Goal: Task Accomplishment & Management: Use online tool/utility

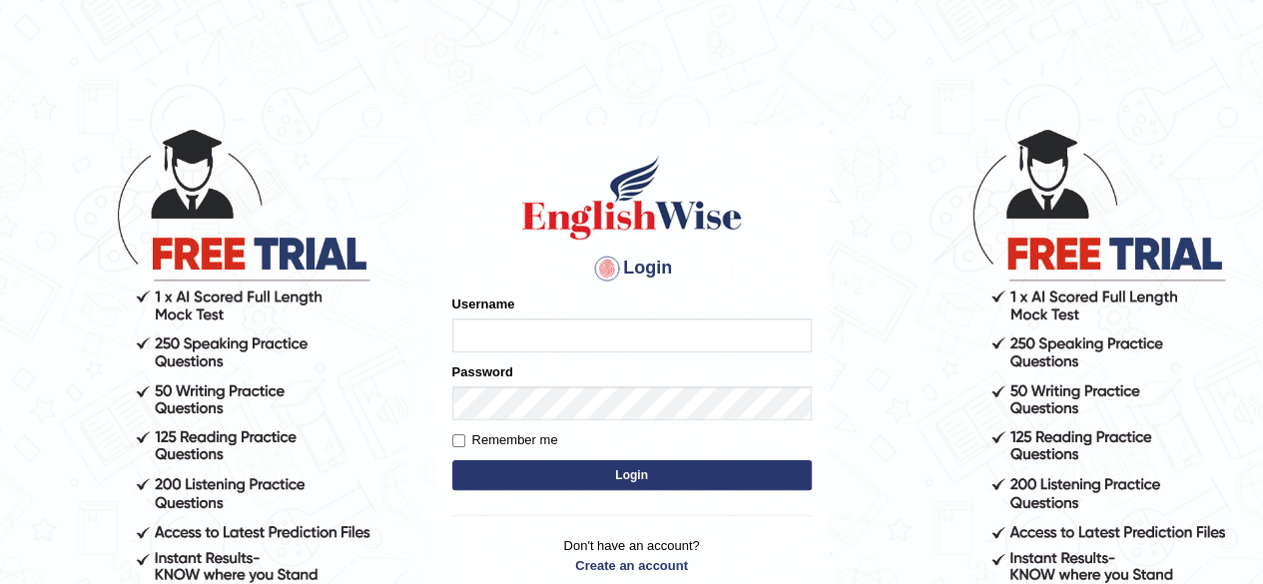
click at [618, 339] on input "Username" at bounding box center [631, 336] width 359 height 34
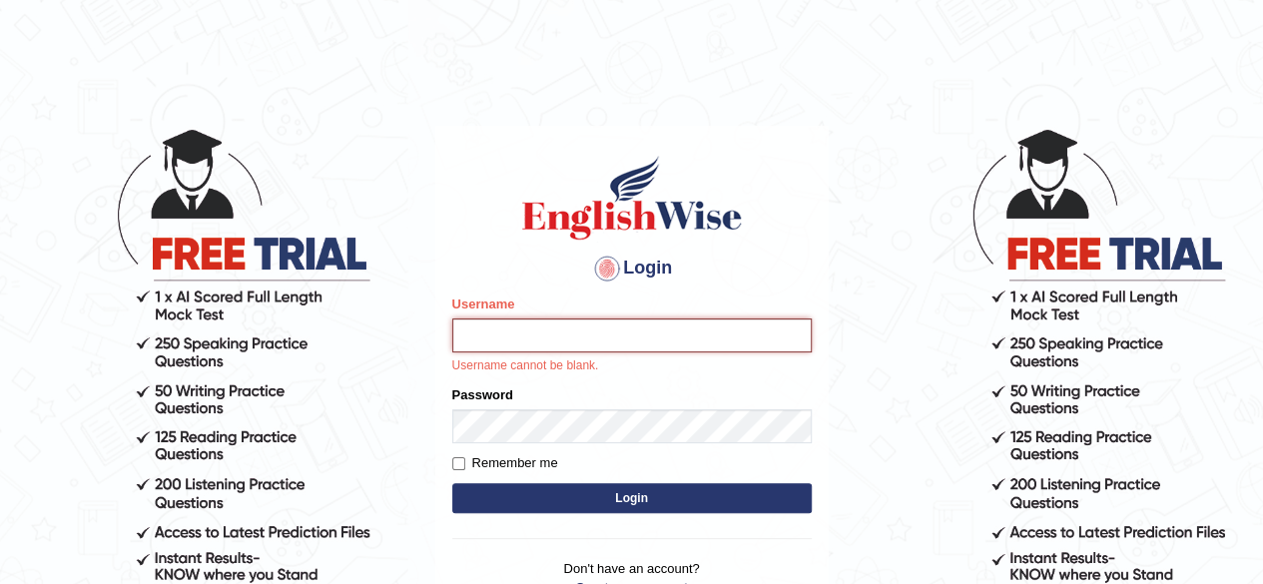
type input "MoneelS"
click at [452, 483] on button "Login" at bounding box center [631, 498] width 359 height 30
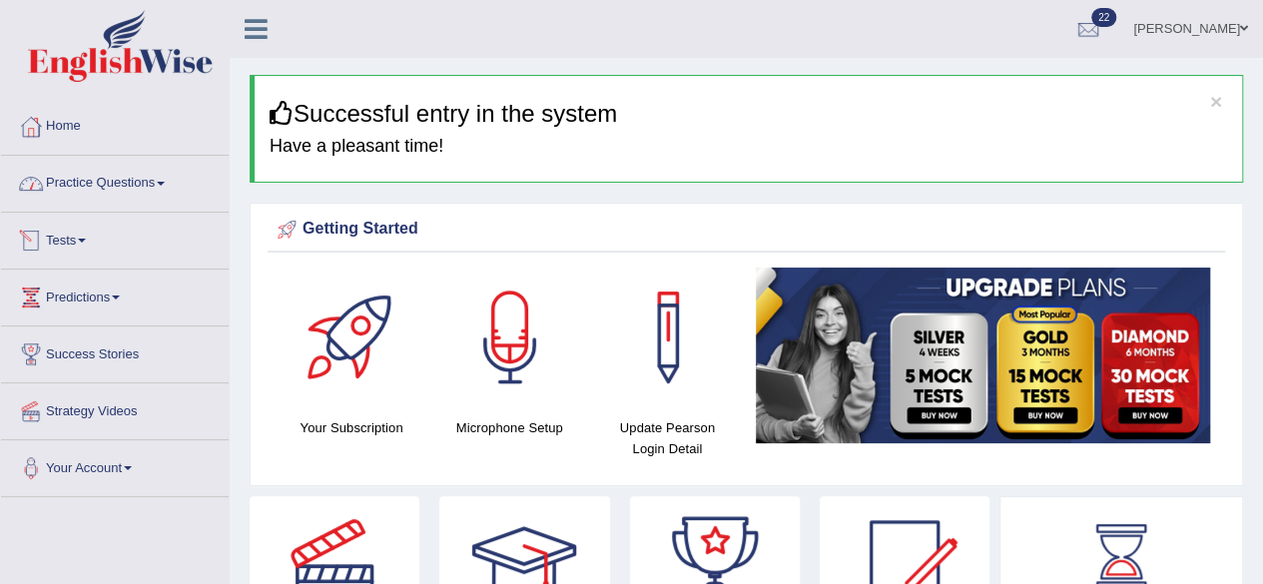
click at [119, 187] on link "Practice Questions" at bounding box center [115, 181] width 228 height 50
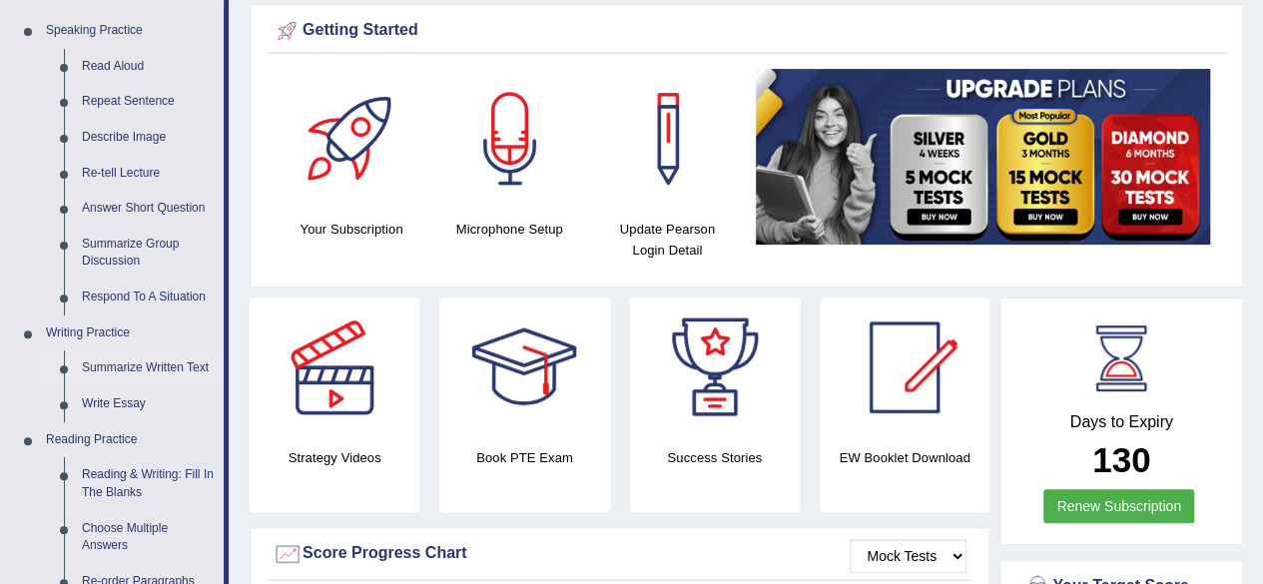
scroll to position [200, 0]
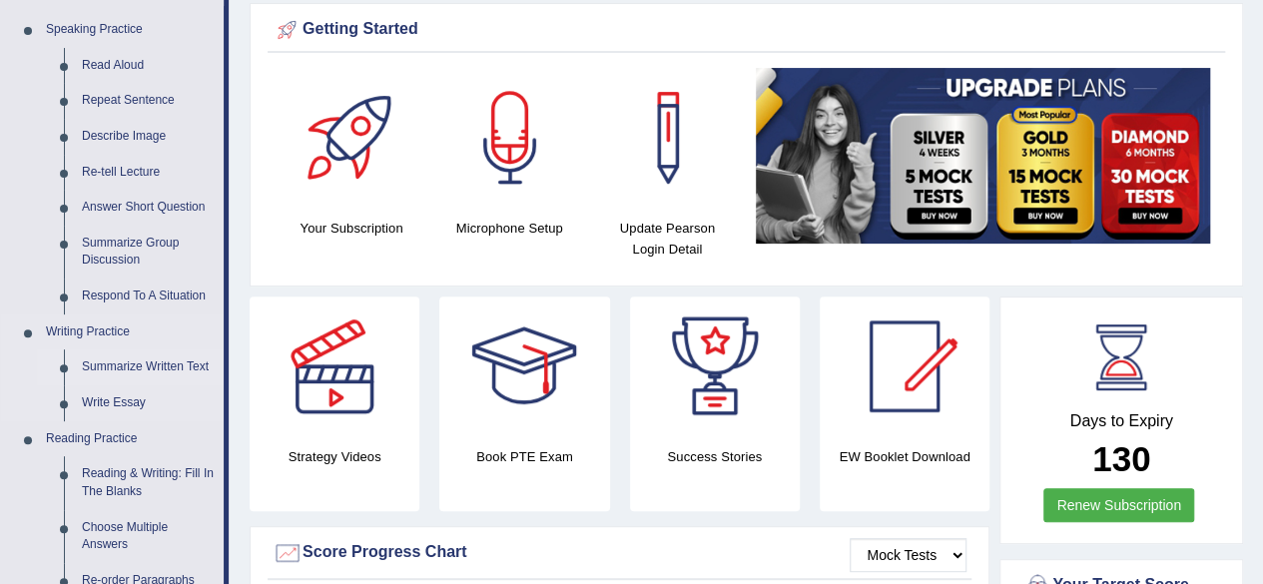
click at [181, 367] on link "Summarize Written Text" at bounding box center [148, 367] width 151 height 36
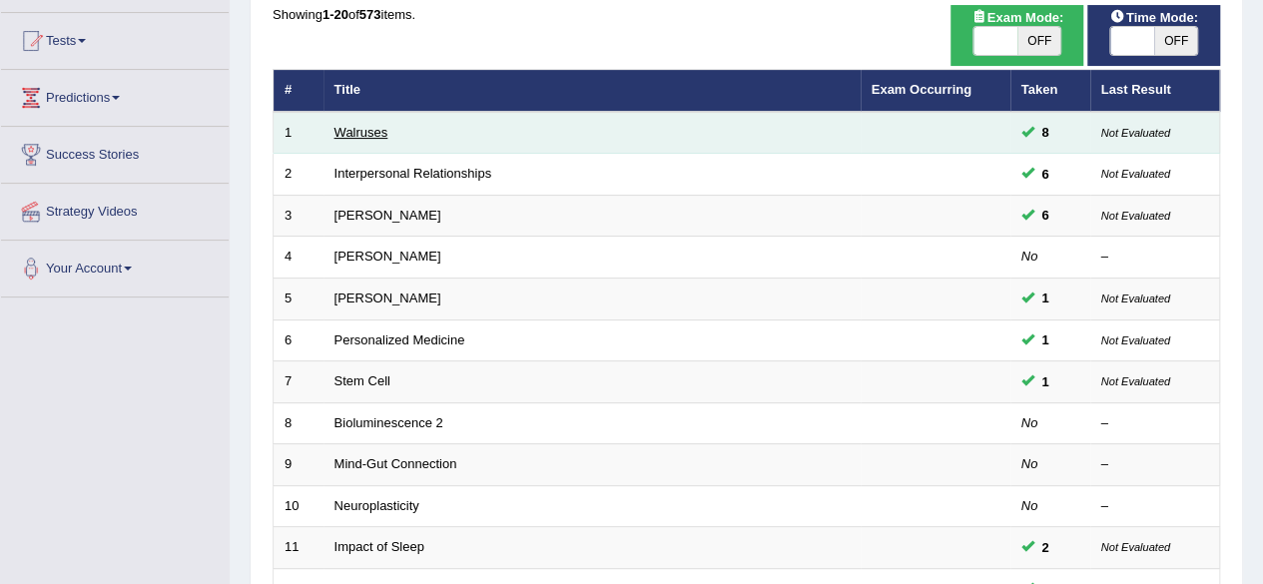
click at [380, 129] on link "Walruses" at bounding box center [362, 132] width 54 height 15
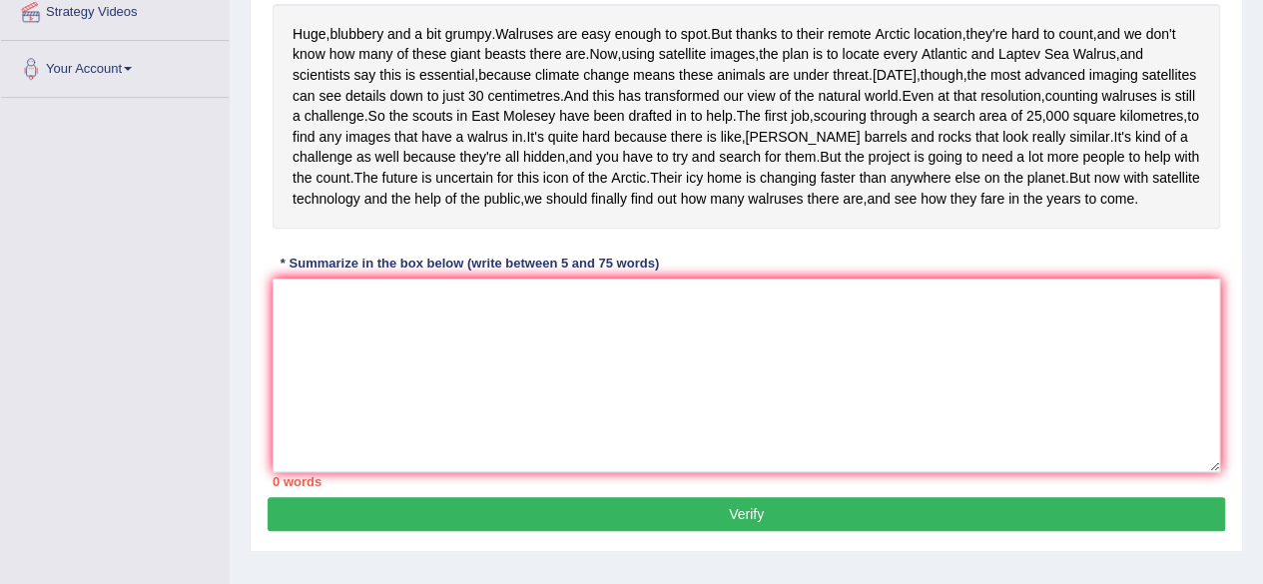
scroll to position [530, 0]
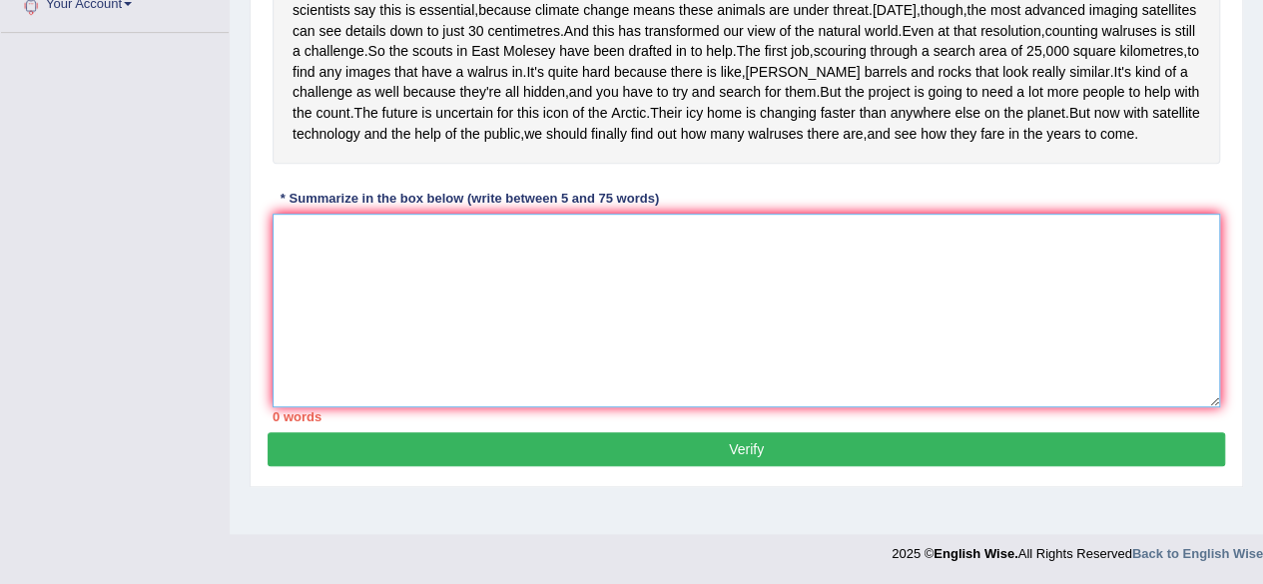
click at [519, 337] on textarea at bounding box center [747, 311] width 948 height 194
type textarea "t"
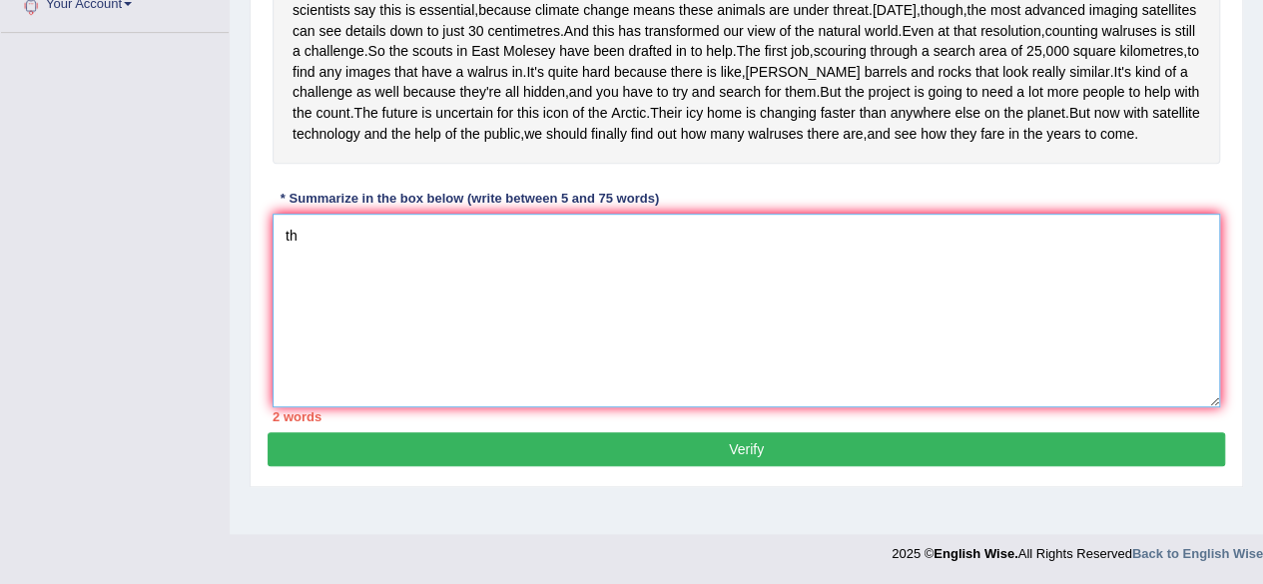
type textarea "t"
